Goal: Use online tool/utility: Utilize a website feature to perform a specific function

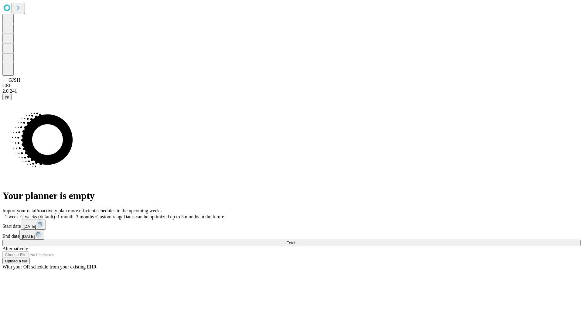
click at [296, 241] on span "Fetch" at bounding box center [291, 243] width 10 height 5
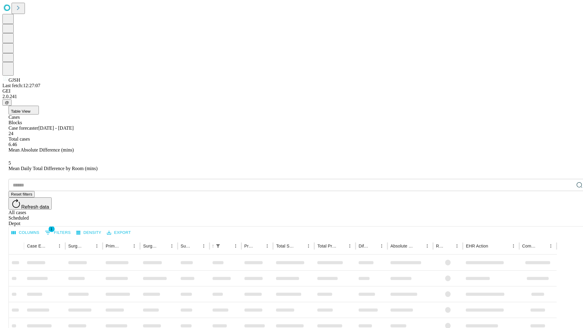
click at [30, 109] on span "Table View" at bounding box center [20, 111] width 19 height 5
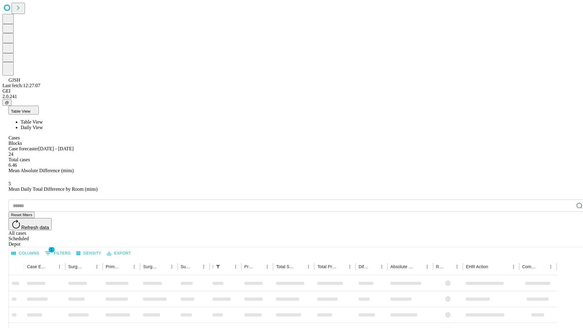
click at [43, 125] on span "Daily View" at bounding box center [32, 127] width 22 height 5
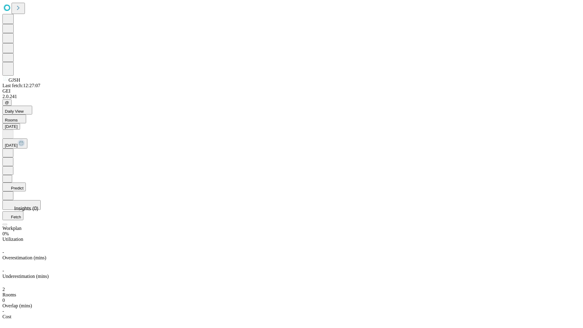
click at [26, 183] on button "Predict" at bounding box center [13, 187] width 23 height 9
